Goal: Transaction & Acquisition: Purchase product/service

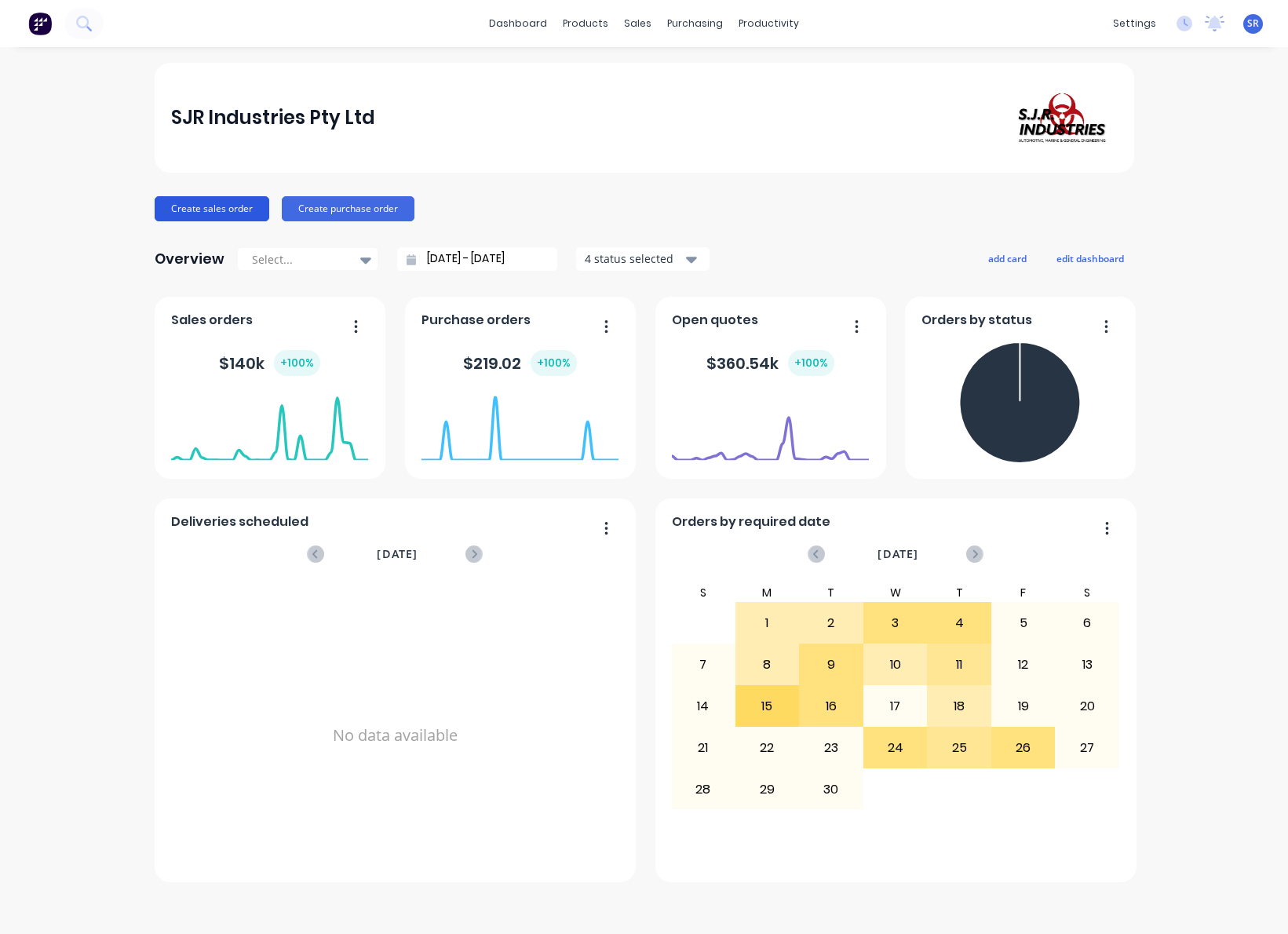
click at [203, 206] on button "Create sales order" at bounding box center [211, 208] width 115 height 25
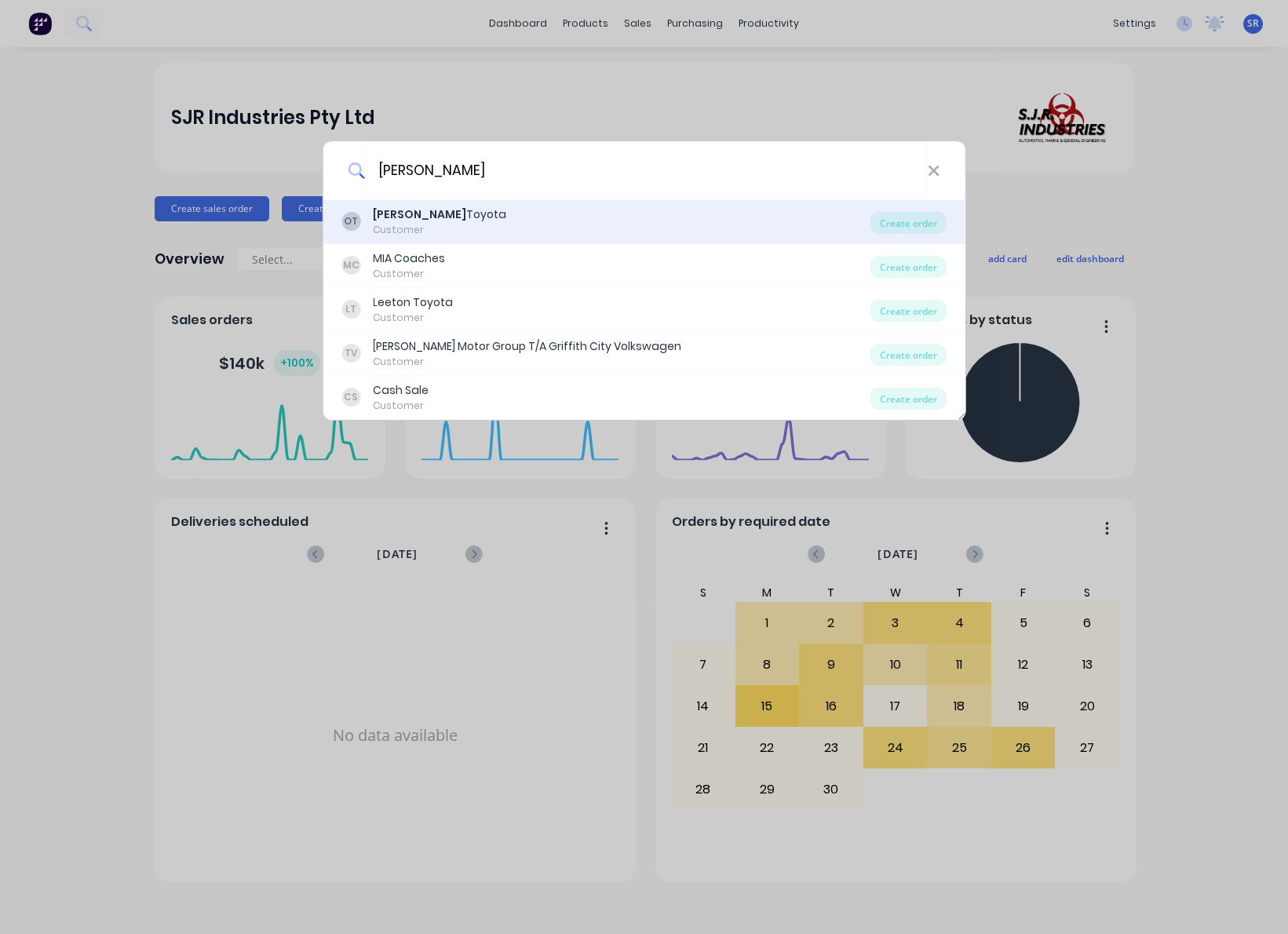
type input "[PERSON_NAME]"
click at [422, 219] on div "[PERSON_NAME]" at bounding box center [439, 215] width 133 height 16
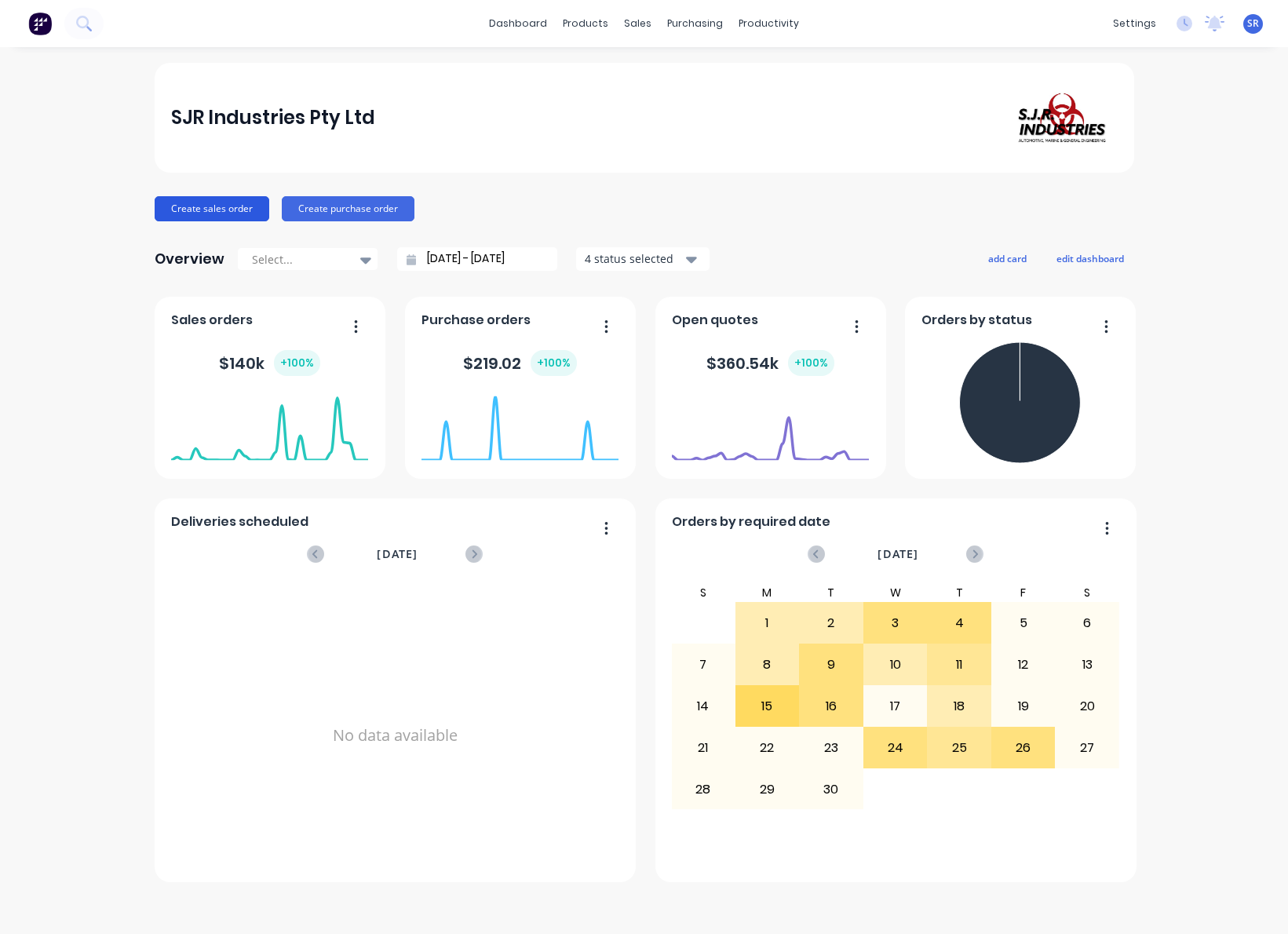
click at [219, 202] on button "Create sales order" at bounding box center [211, 208] width 115 height 25
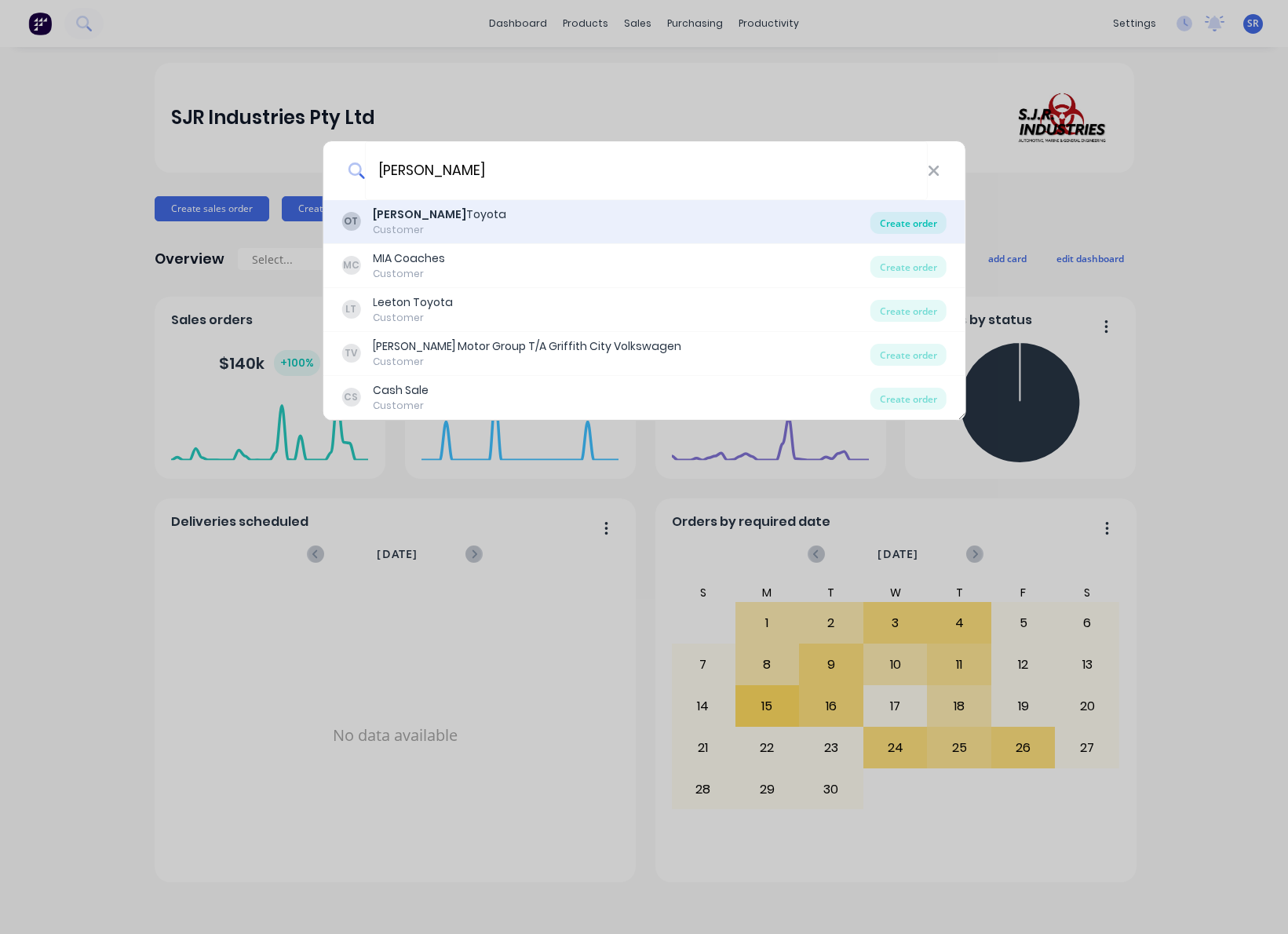
type input "[PERSON_NAME]"
click at [894, 221] on div "Create order" at bounding box center [908, 223] width 76 height 22
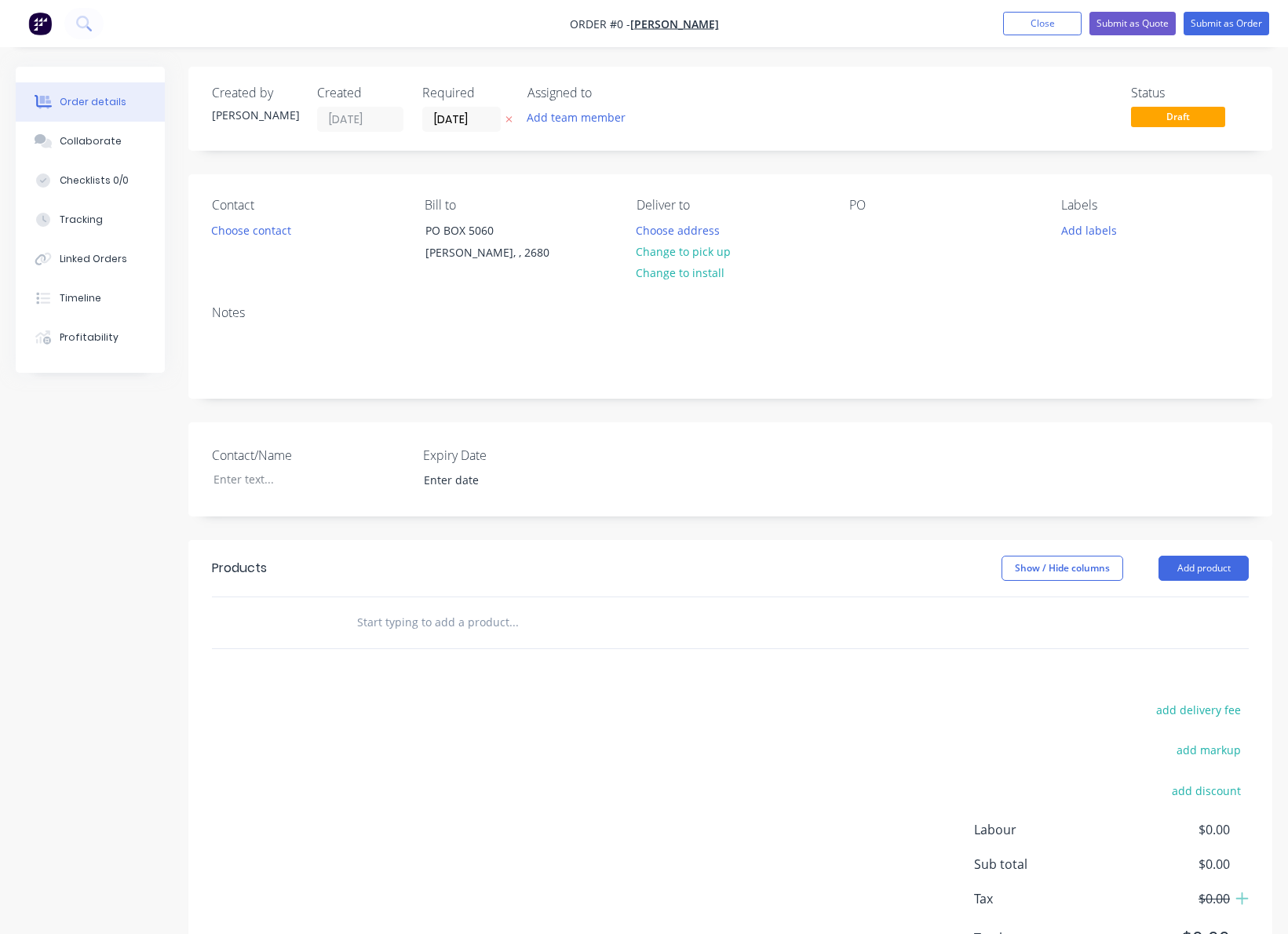
click at [862, 206] on div "PO" at bounding box center [942, 205] width 188 height 15
click at [857, 234] on div at bounding box center [861, 230] width 25 height 23
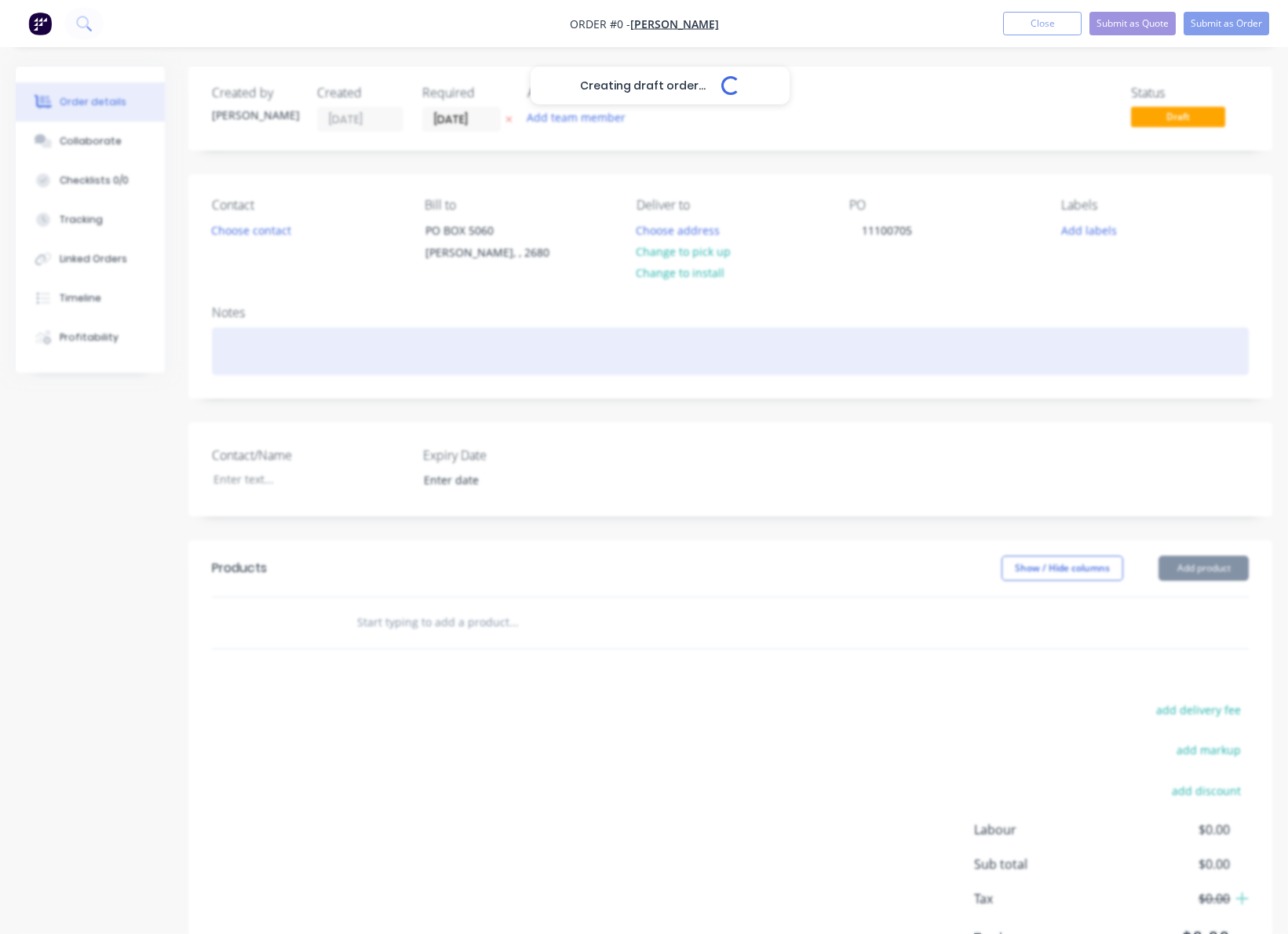
click at [846, 372] on div "Creating draft order... Loading... Order details Collaborate Checklists 0/0 Tra…" at bounding box center [644, 541] width 1288 height 948
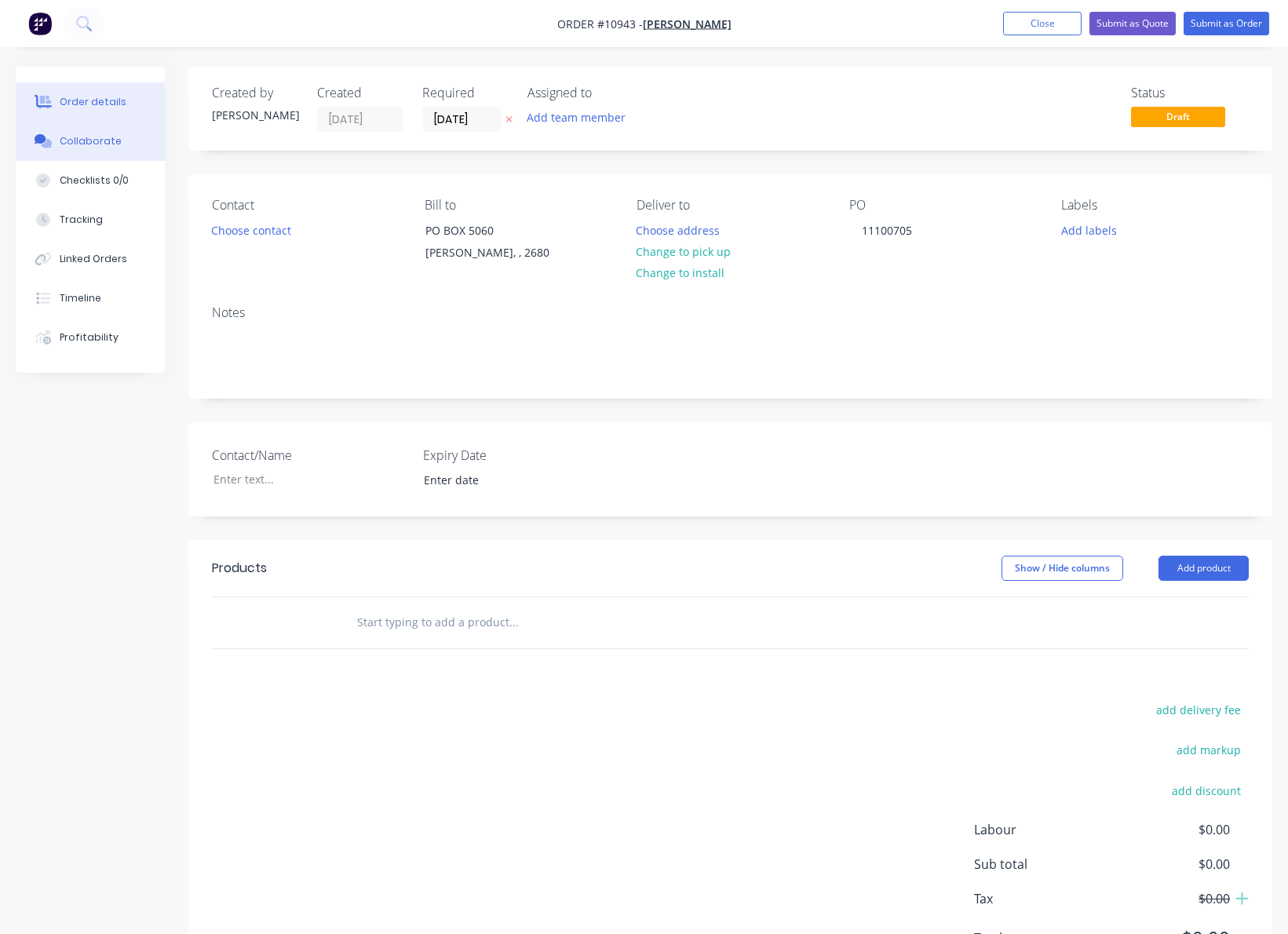
click at [89, 141] on div "Collaborate" at bounding box center [90, 141] width 62 height 14
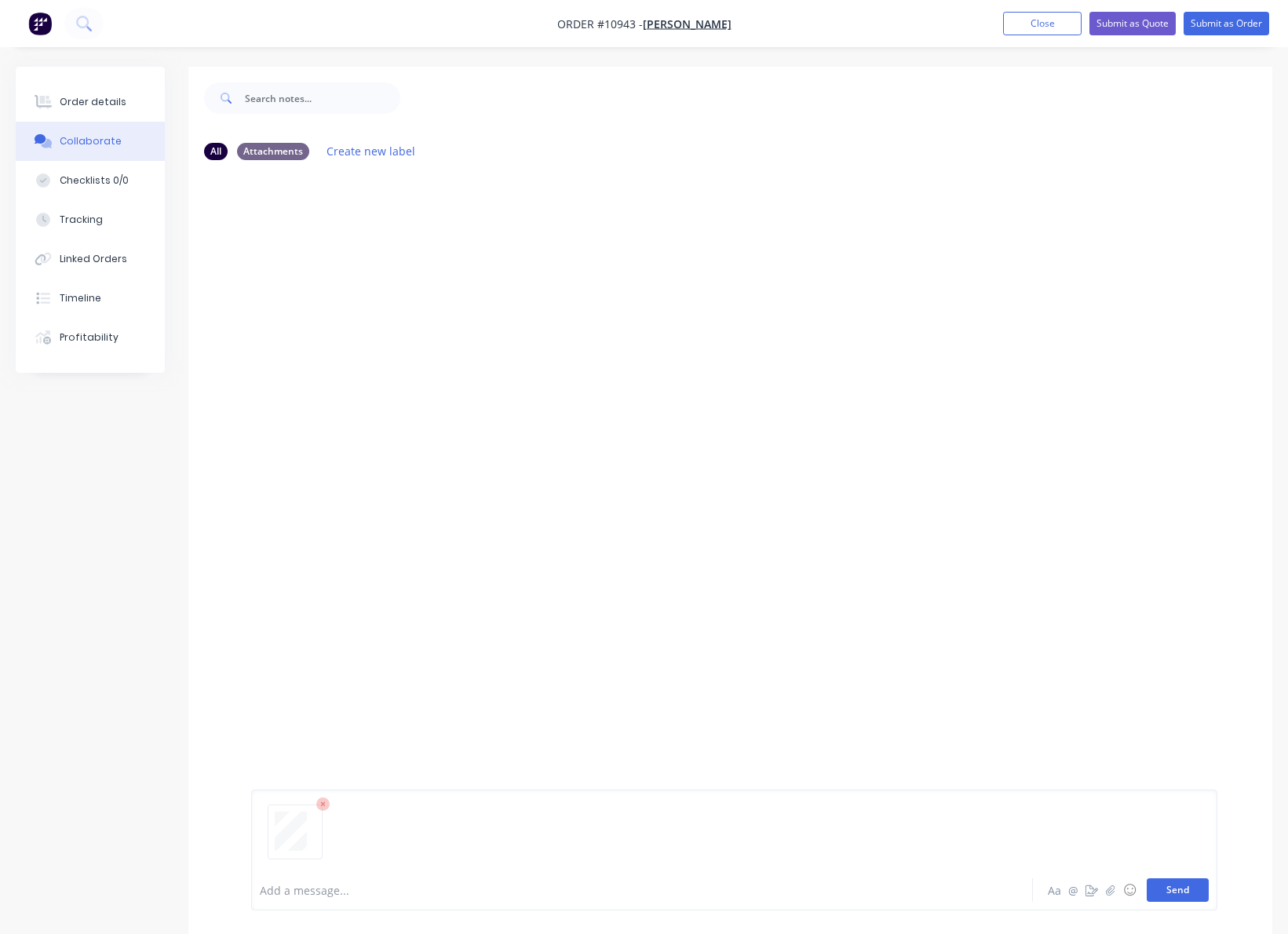
click at [1175, 888] on button "Send" at bounding box center [1177, 889] width 62 height 24
click at [87, 97] on div "Order details" at bounding box center [93, 102] width 67 height 14
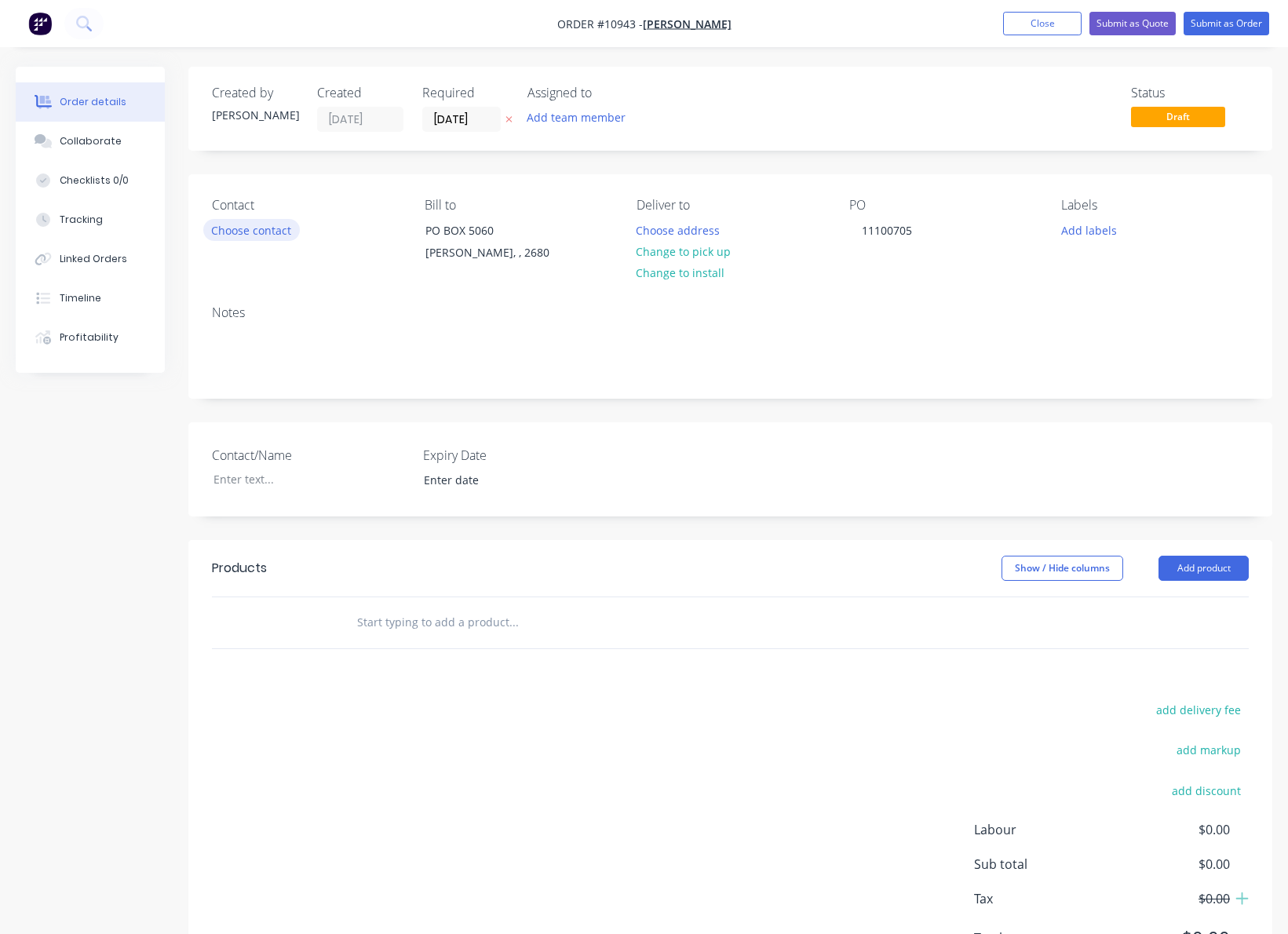
click at [262, 229] on button "Choose contact" at bounding box center [251, 229] width 97 height 21
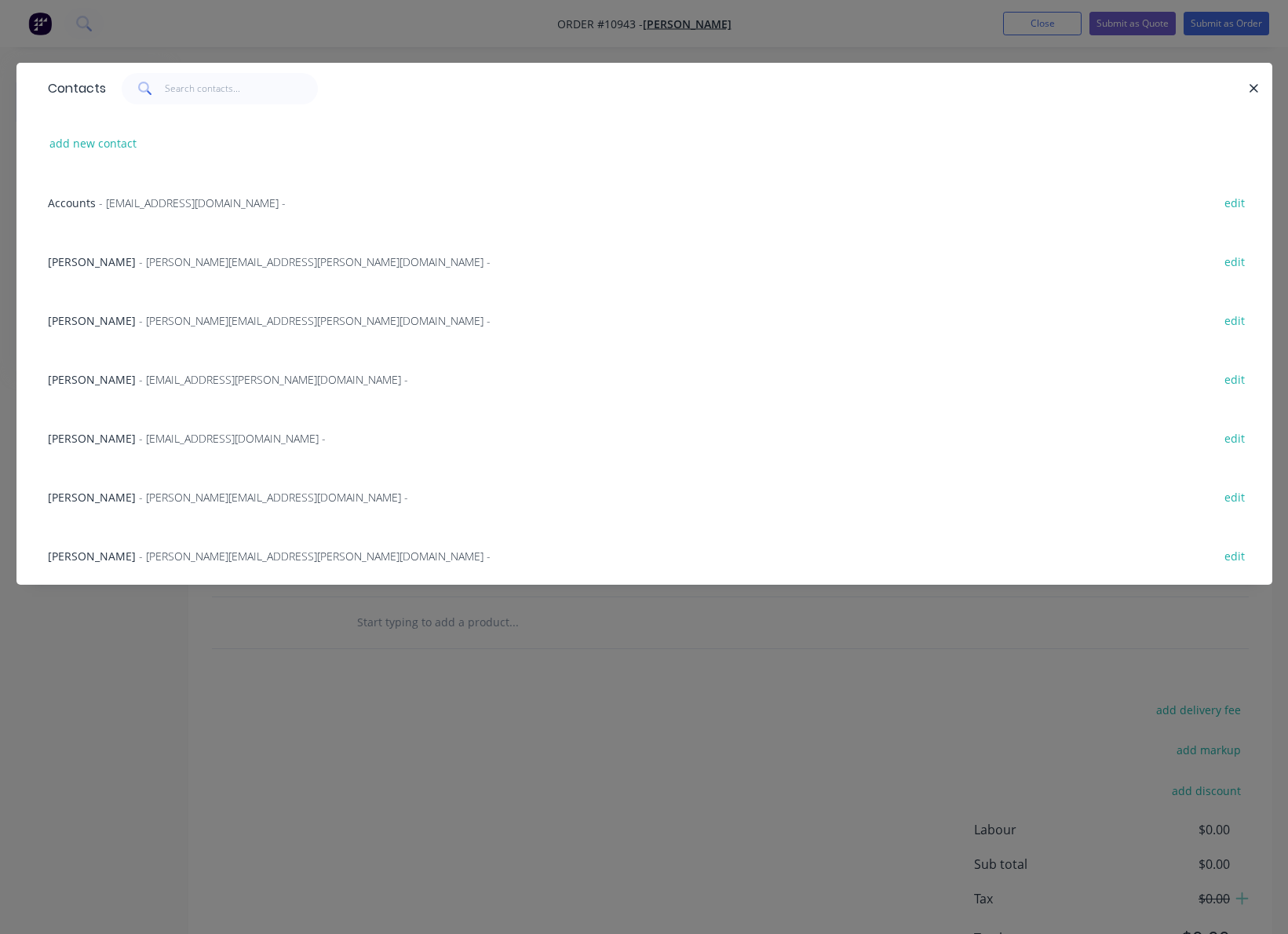
click at [142, 258] on span "- [PERSON_NAME][EMAIL_ADDRESS][PERSON_NAME][DOMAIN_NAME] -" at bounding box center [315, 262] width 351 height 15
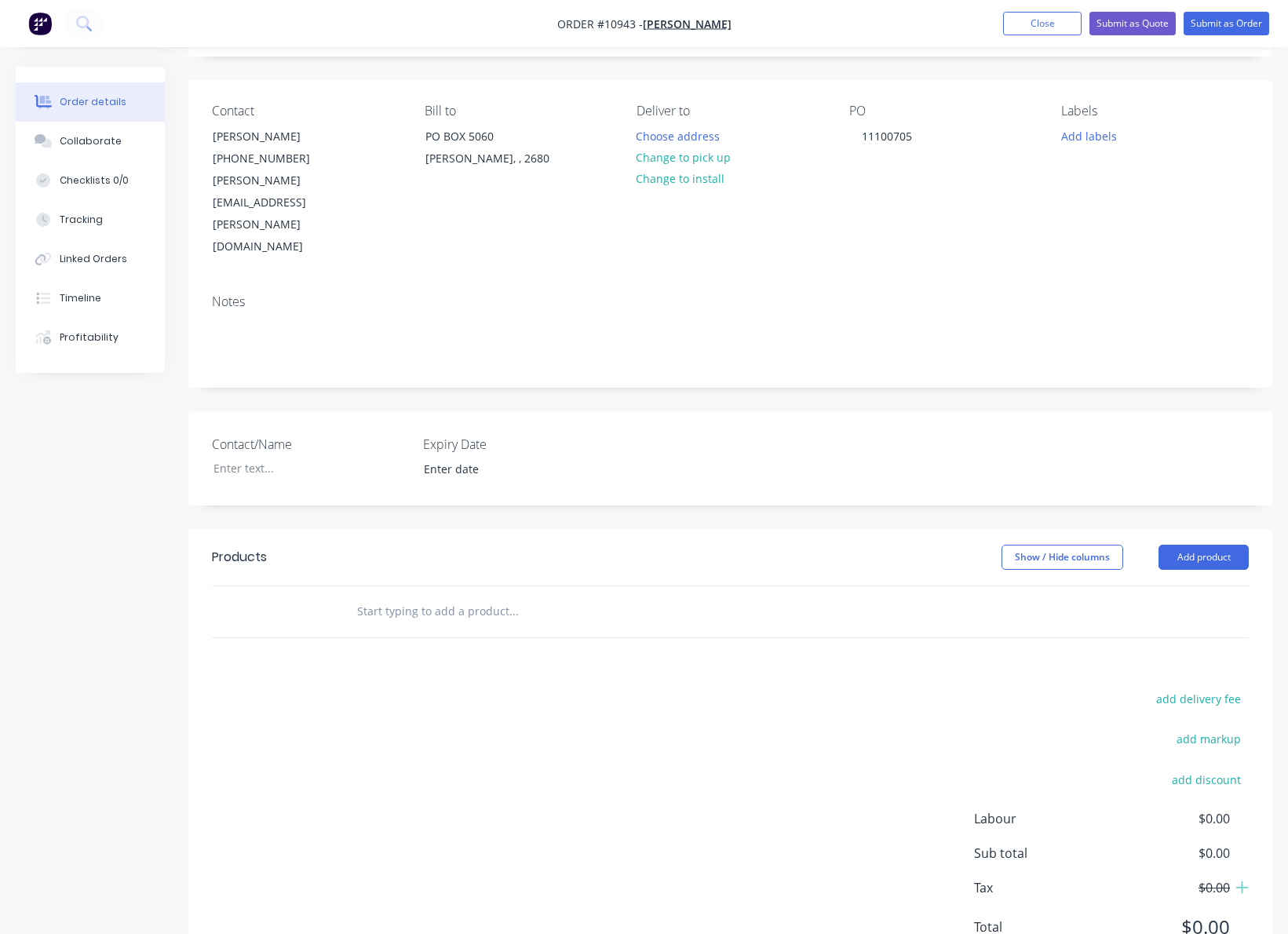
scroll to position [98, 0]
click at [382, 592] on input "text" at bounding box center [513, 607] width 314 height 32
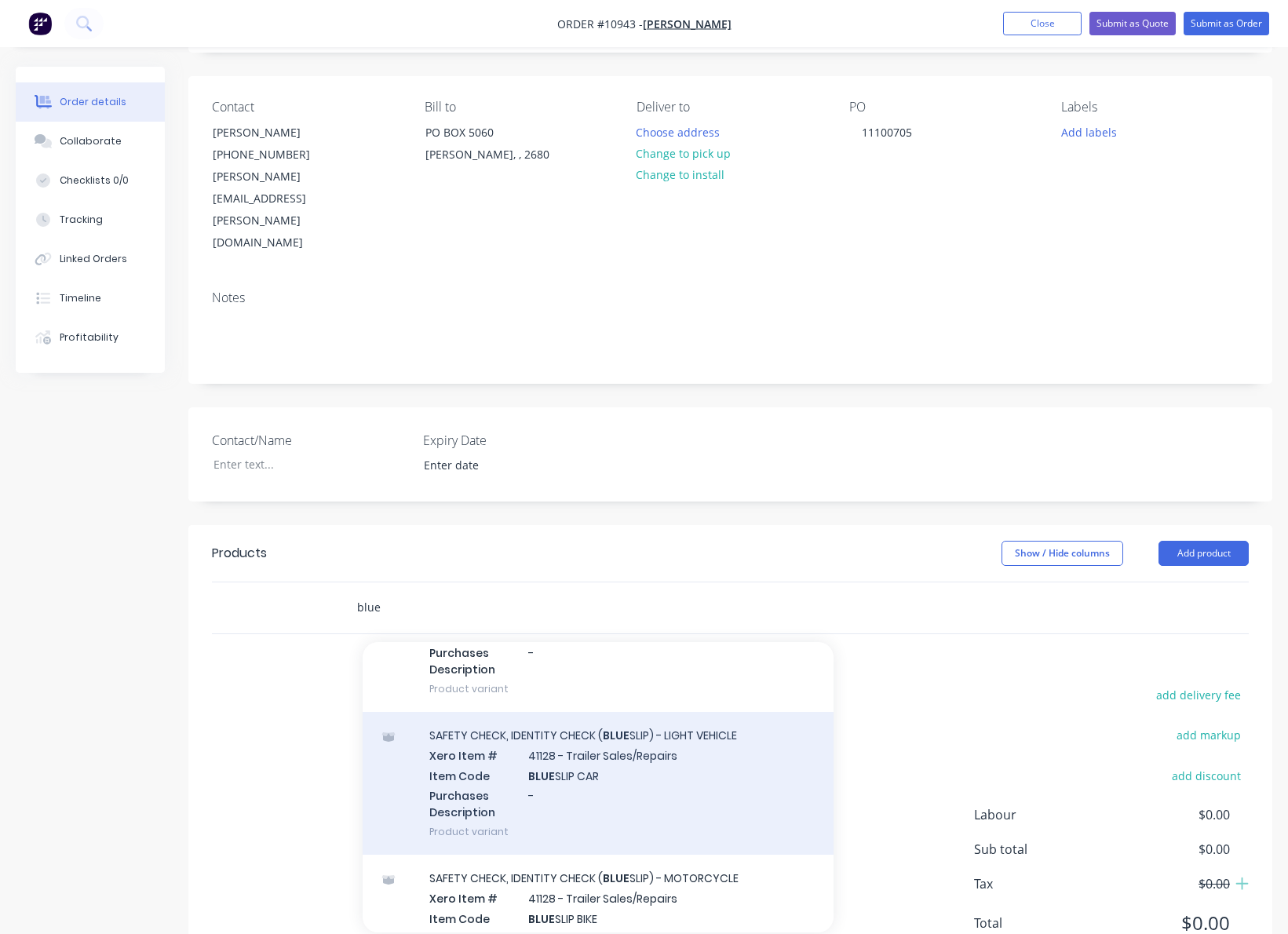
scroll to position [267, 0]
type input "blue"
click at [629, 710] on div "SAFETY CHECK, IDENTITY CHECK ( BLUE SLIP) - LIGHT VEHICLE Xero Item # 41128 - T…" at bounding box center [598, 782] width 471 height 143
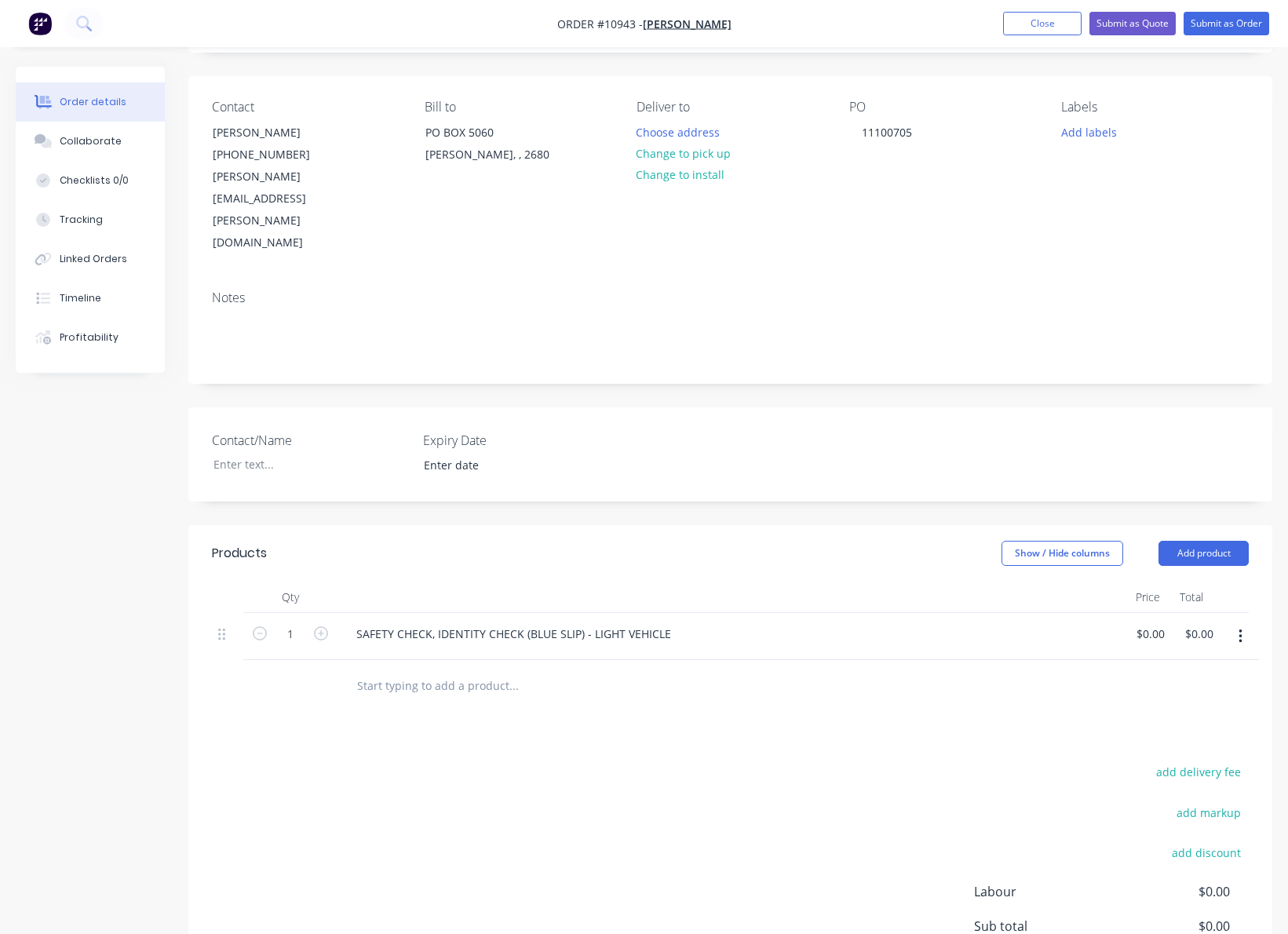
click at [1238, 628] on icon "button" at bounding box center [1240, 636] width 4 height 17
click at [1152, 760] on div "Delete" at bounding box center [1184, 771] width 121 height 23
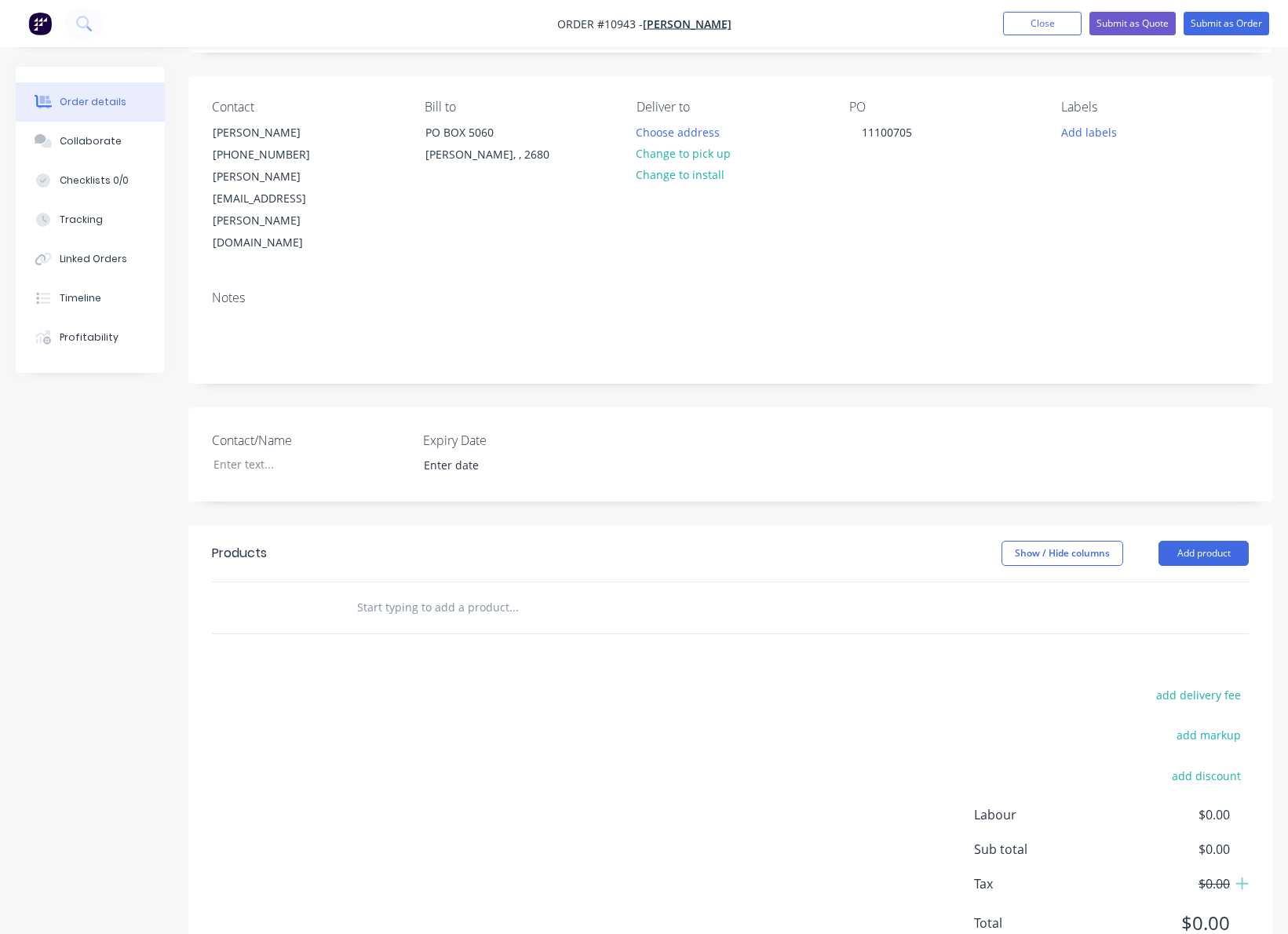
click at [440, 592] on input "text" at bounding box center [513, 607] width 314 height 32
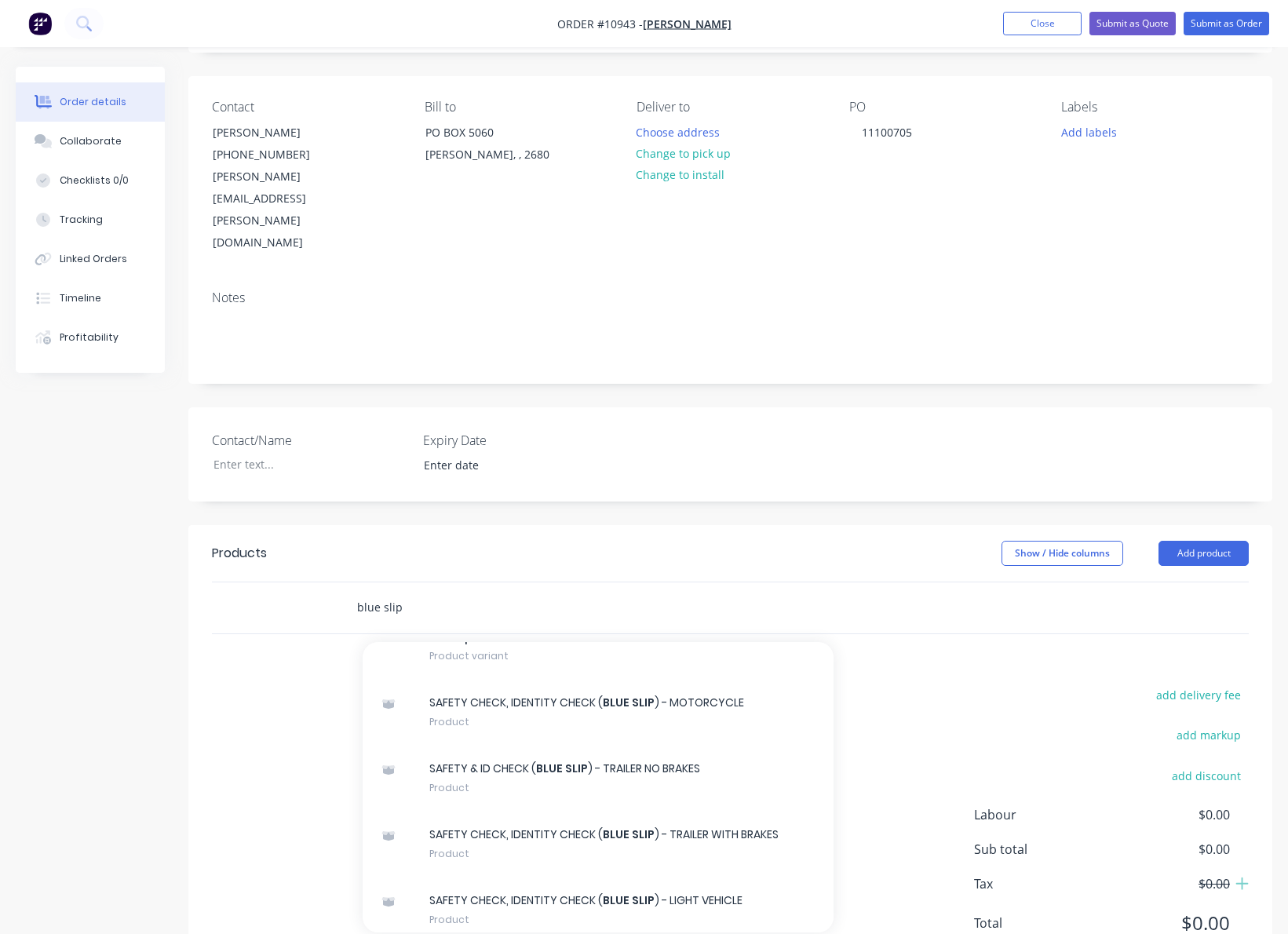
scroll to position [595, 0]
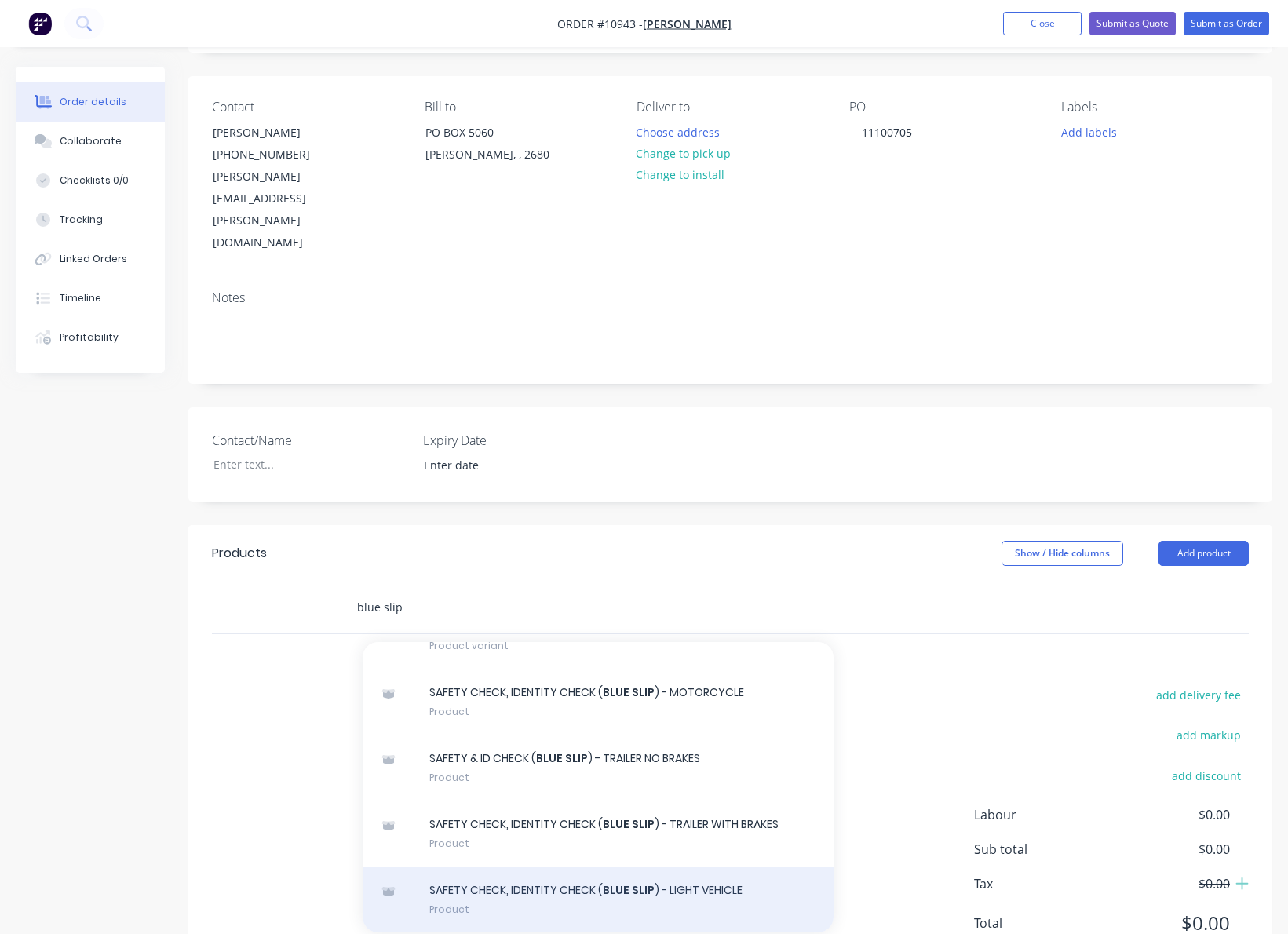
type input "blue slip"
click at [561, 867] on div "SAFETY CHECK, IDENTITY CHECK ( BLUE SLIP ) - LIGHT VEHICLE Product" at bounding box center [598, 899] width 471 height 66
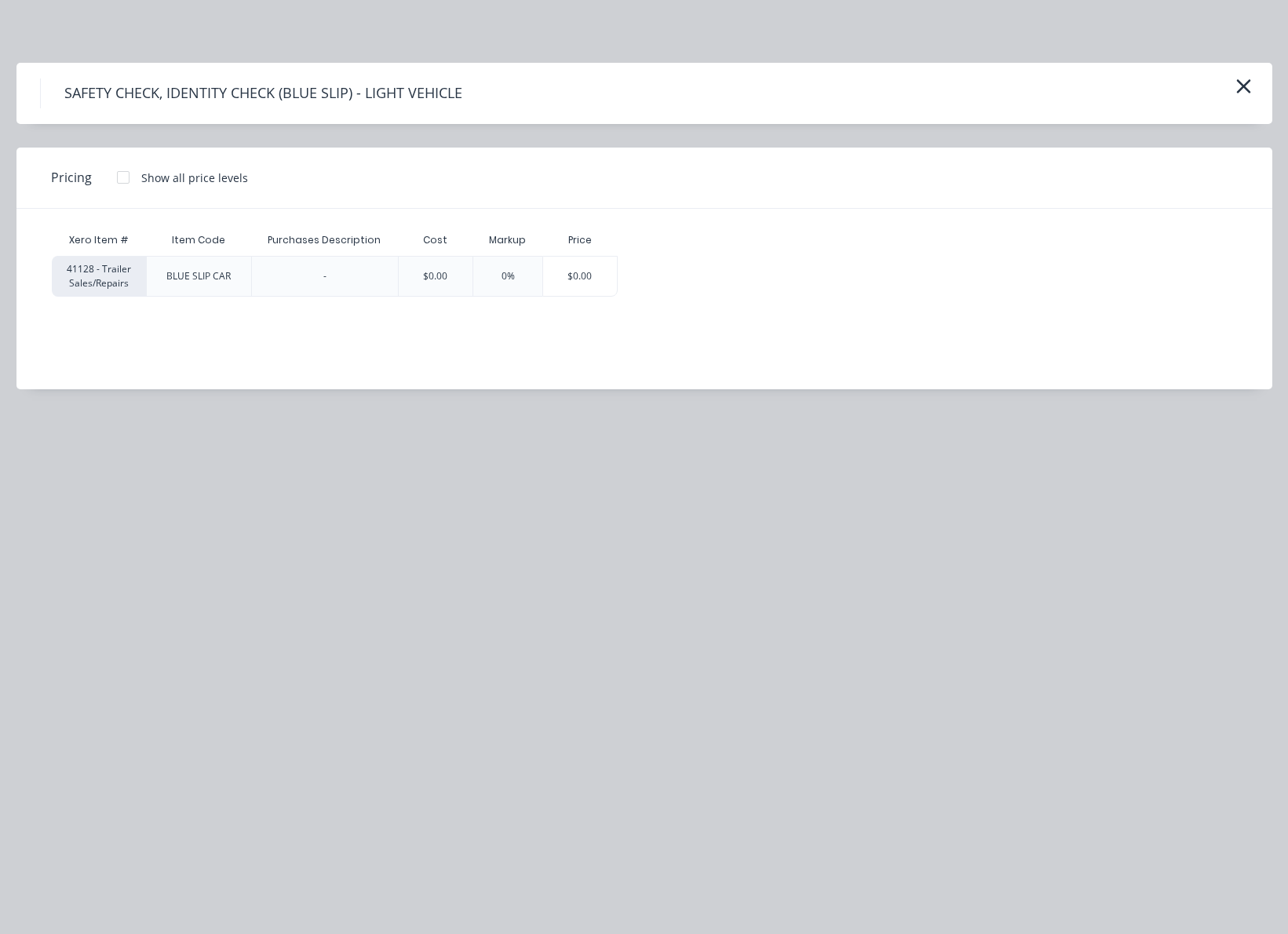
click at [115, 176] on div at bounding box center [123, 177] width 32 height 32
click at [111, 276] on div "41128 - Trailer Sales/Repairs" at bounding box center [99, 276] width 94 height 41
click at [1241, 90] on icon "button" at bounding box center [1243, 86] width 16 height 22
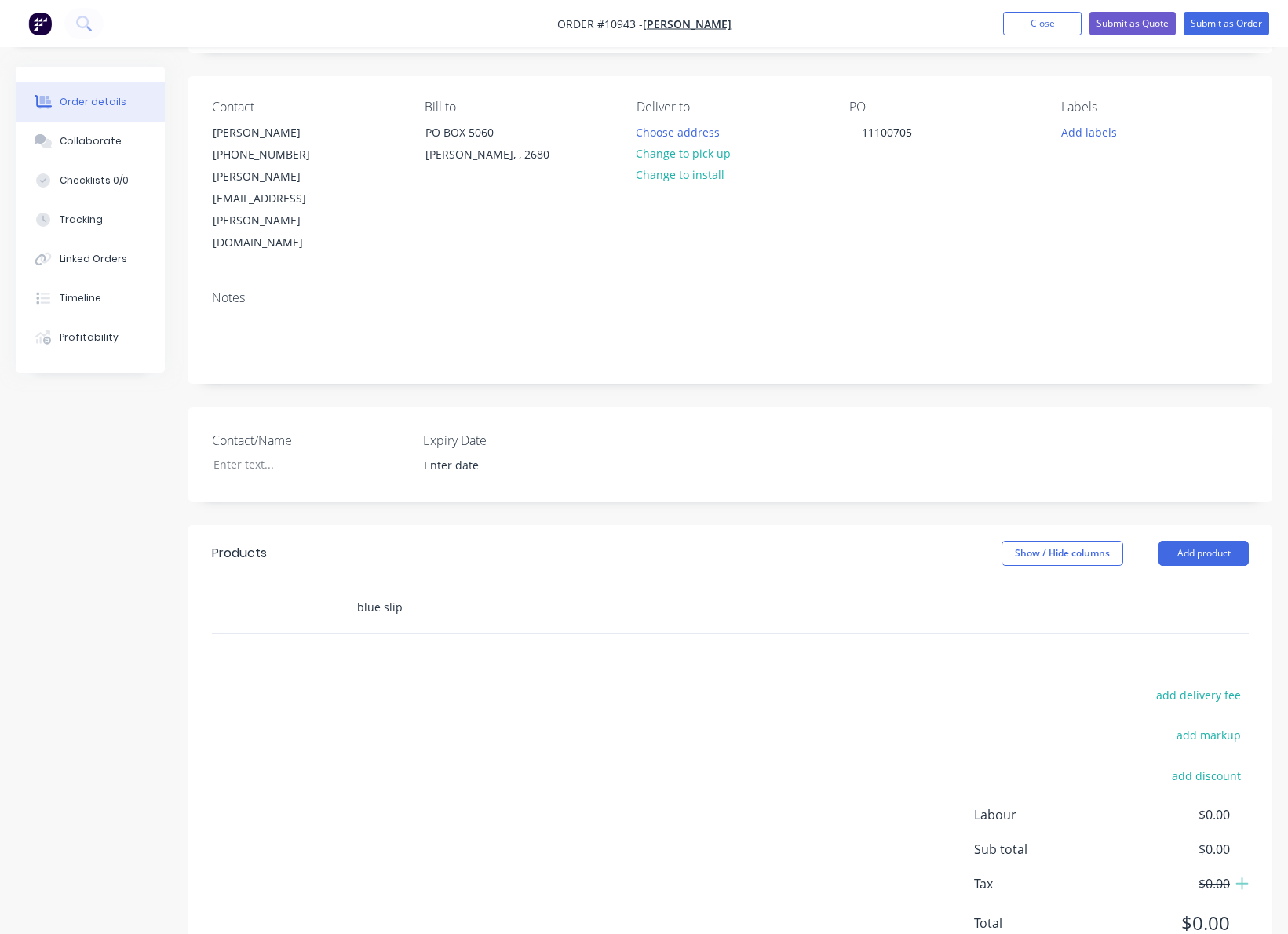
click at [407, 592] on input "blue slip" at bounding box center [513, 607] width 314 height 32
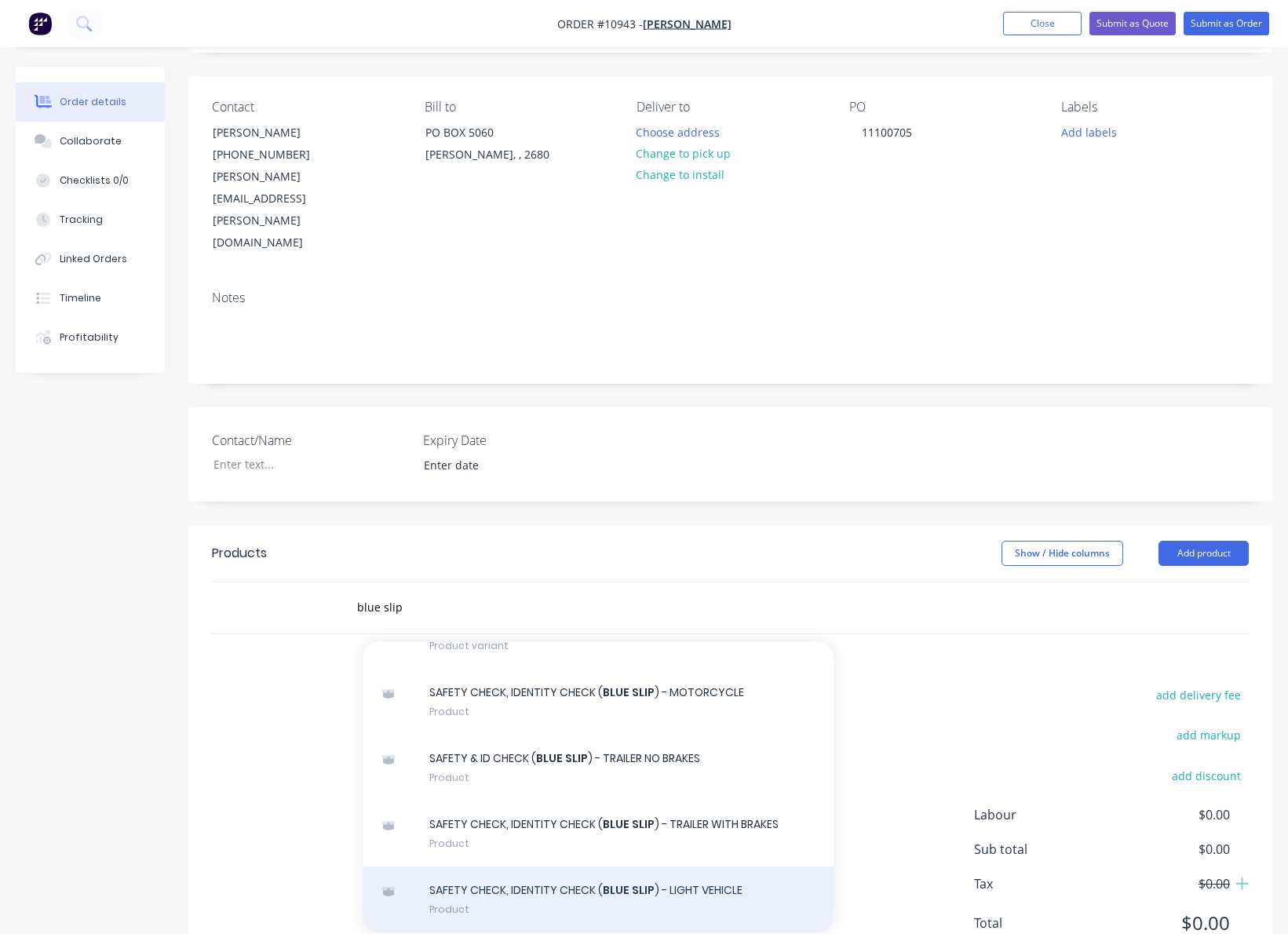
click at [592, 867] on div "SAFETY CHECK, IDENTITY CHECK ( BLUE SLIP ) - LIGHT VEHICLE Product" at bounding box center [598, 899] width 471 height 66
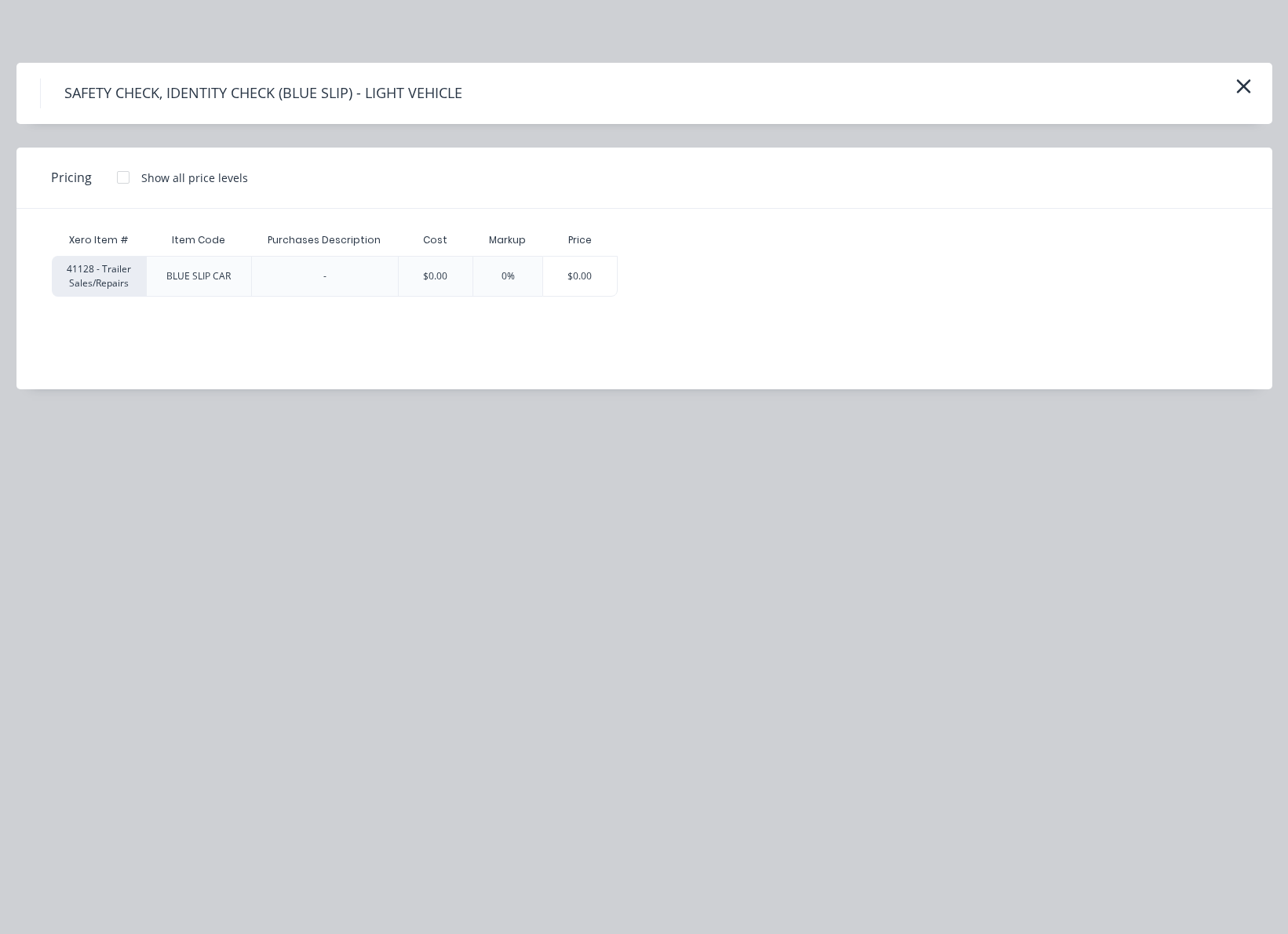
click at [115, 176] on div at bounding box center [123, 177] width 32 height 32
click at [644, 267] on div "$70.91" at bounding box center [660, 276] width 84 height 39
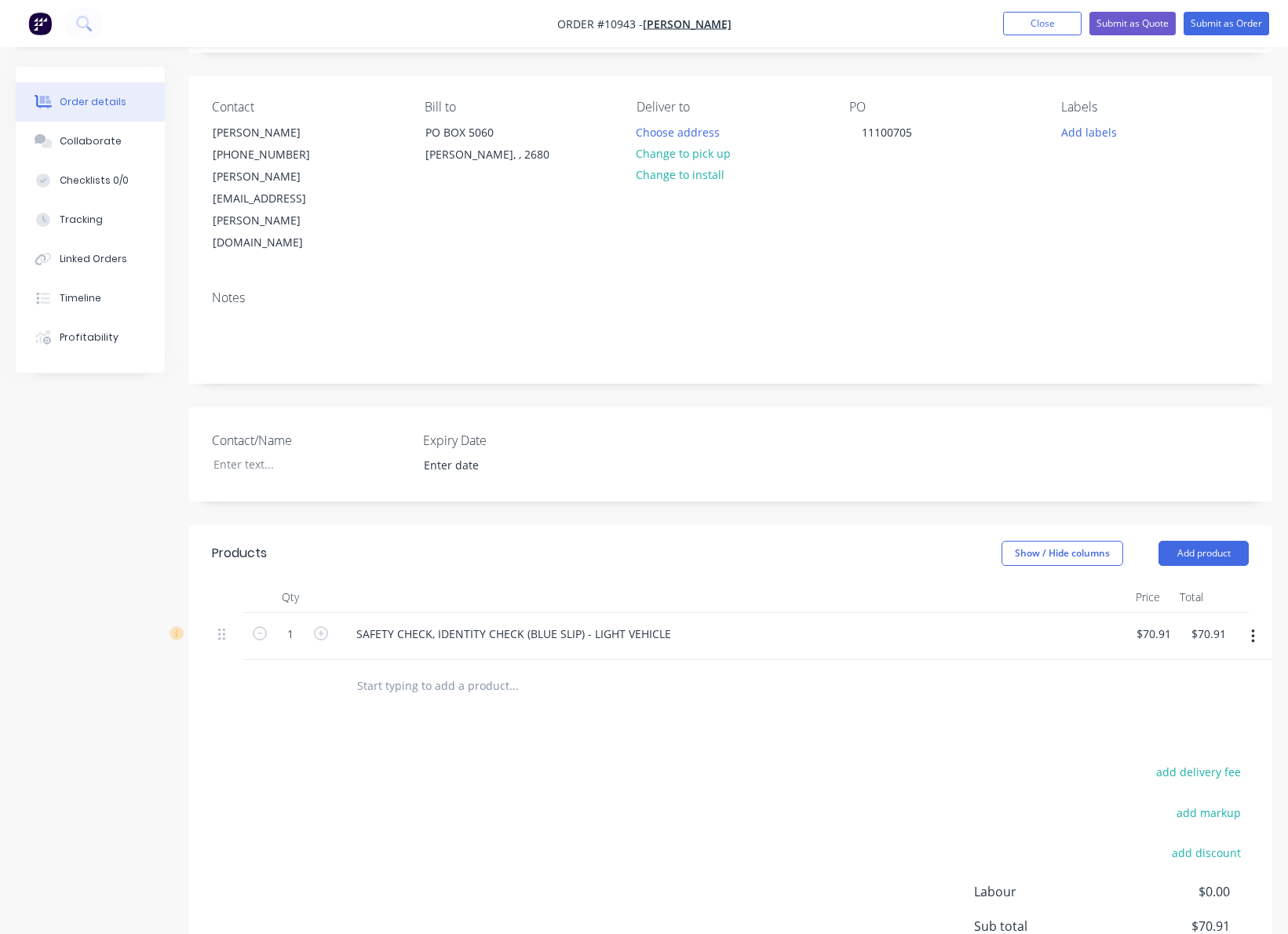
scroll to position [175, 0]
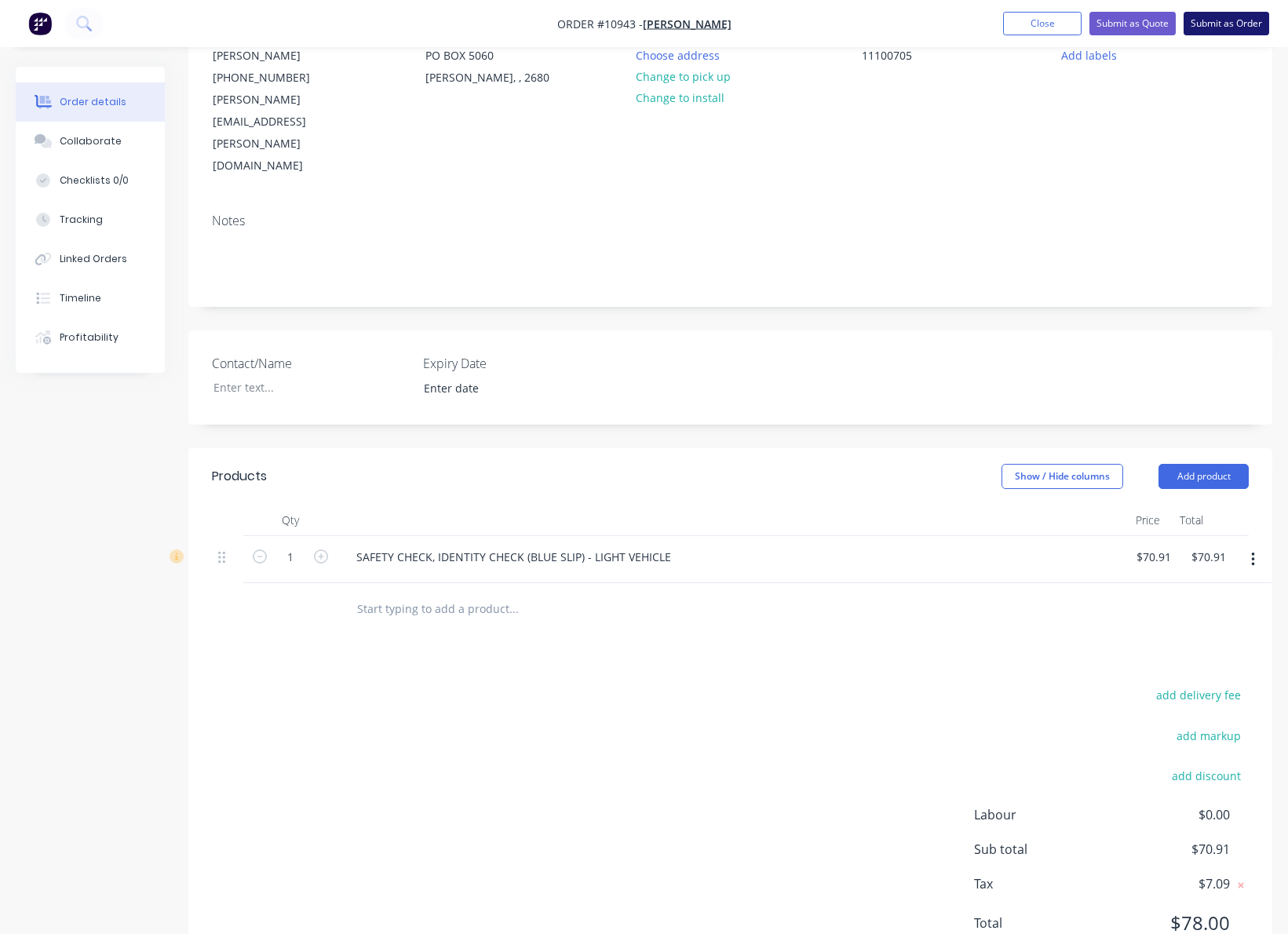
click at [1215, 27] on button "Submit as Order" at bounding box center [1225, 23] width 85 height 24
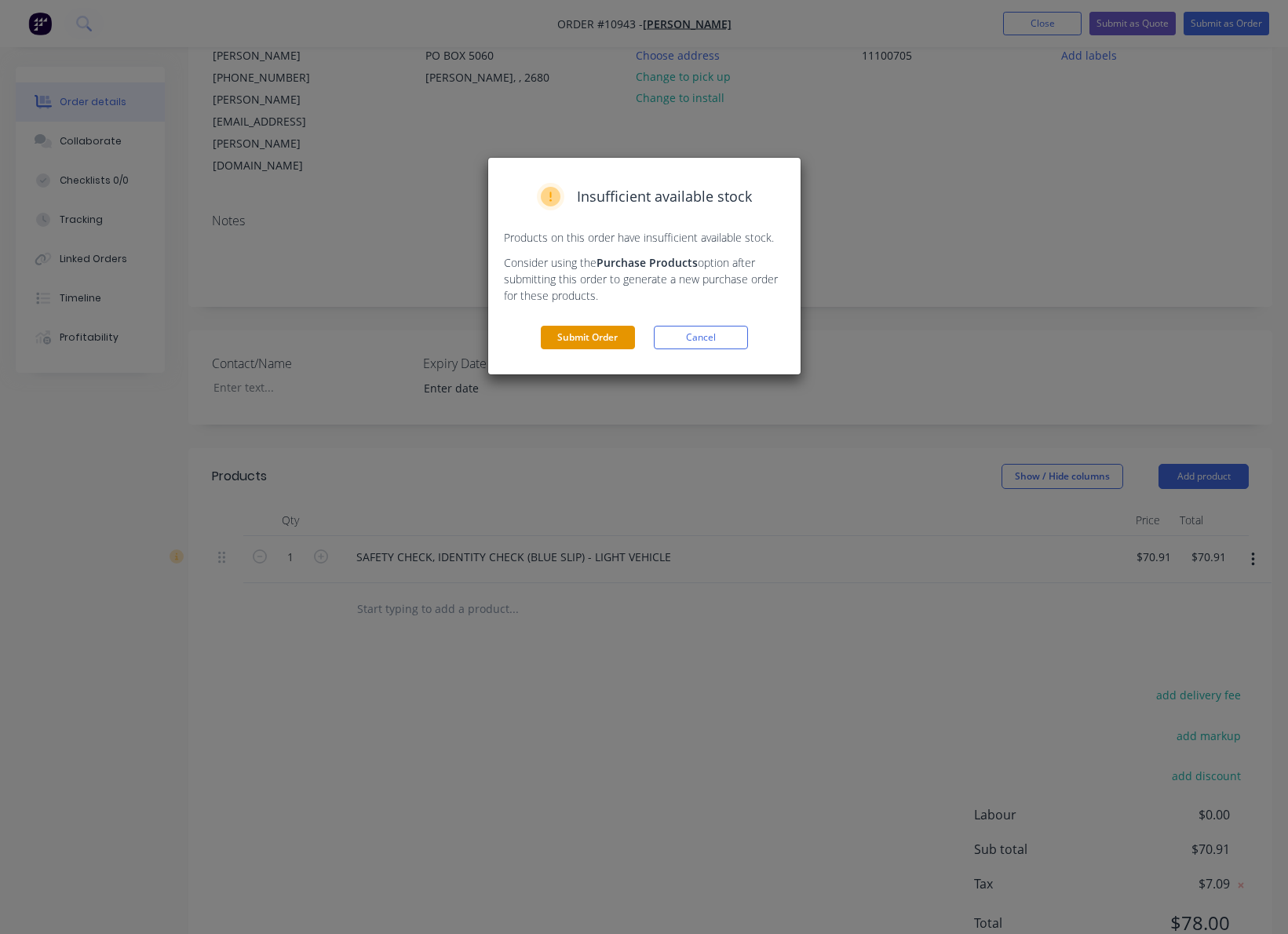
click at [601, 328] on button "Submit Order" at bounding box center [588, 337] width 94 height 24
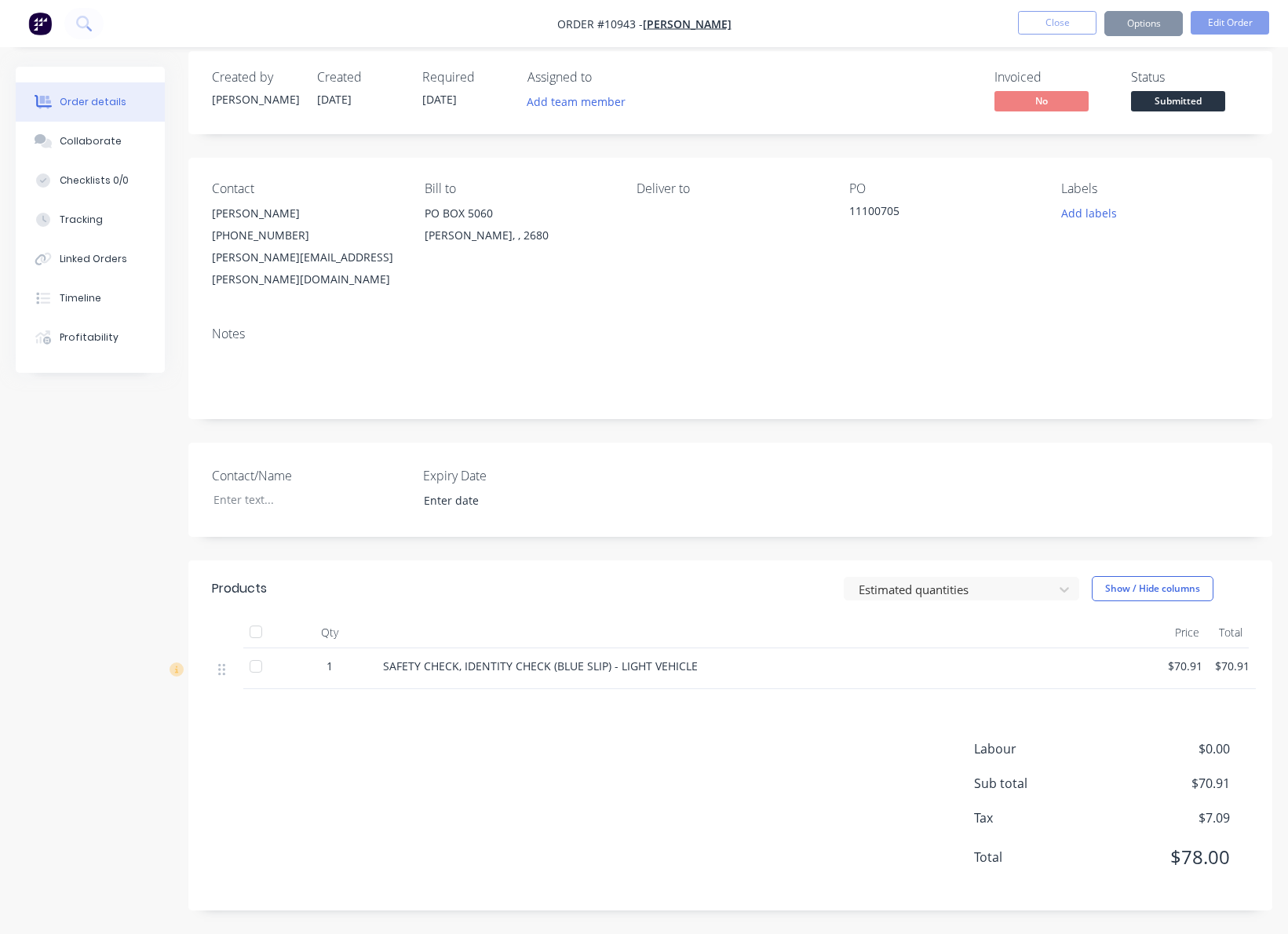
scroll to position [0, 0]
